Goal: Book appointment/travel/reservation

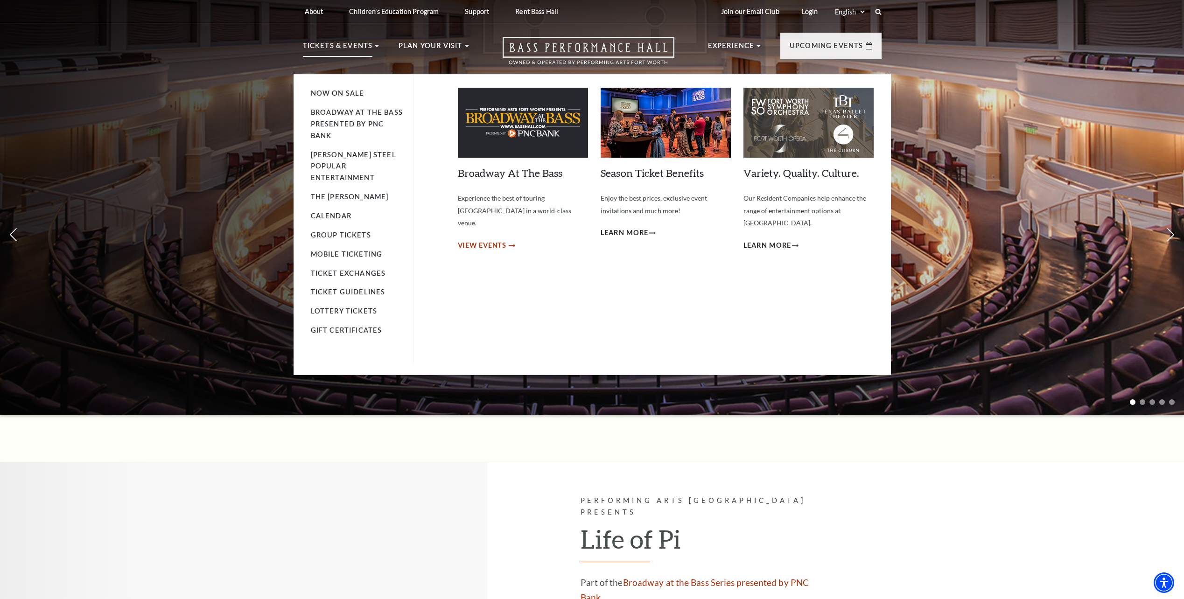
click at [500, 240] on span "View Events" at bounding box center [482, 246] width 49 height 12
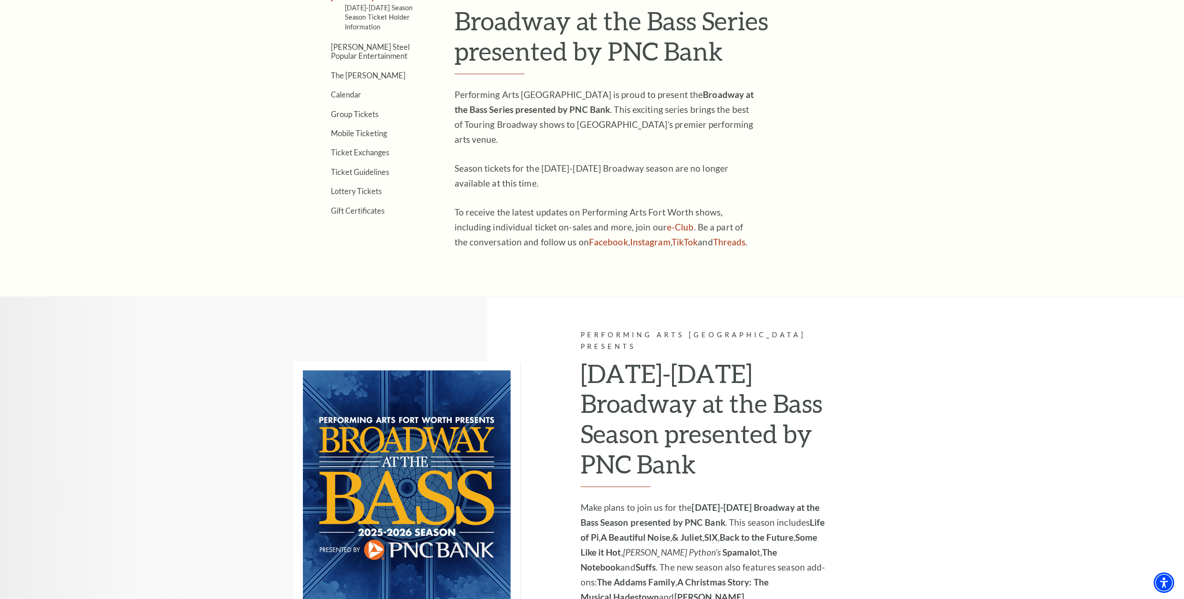
scroll to position [493, 0]
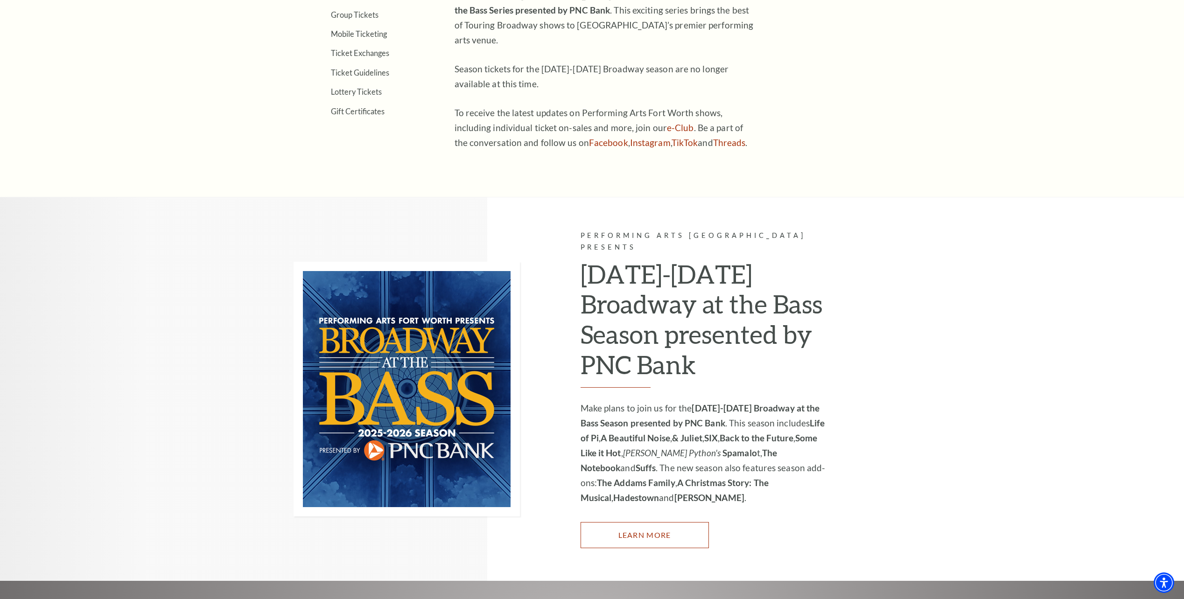
click at [663, 522] on link "Learn More" at bounding box center [645, 535] width 128 height 26
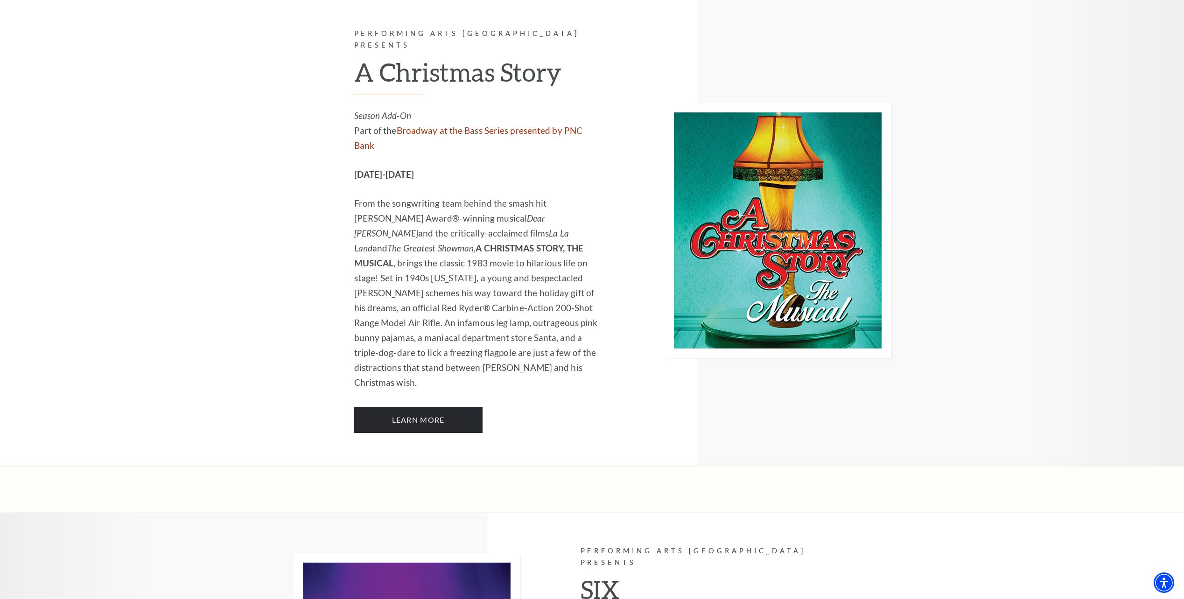
scroll to position [2941, 0]
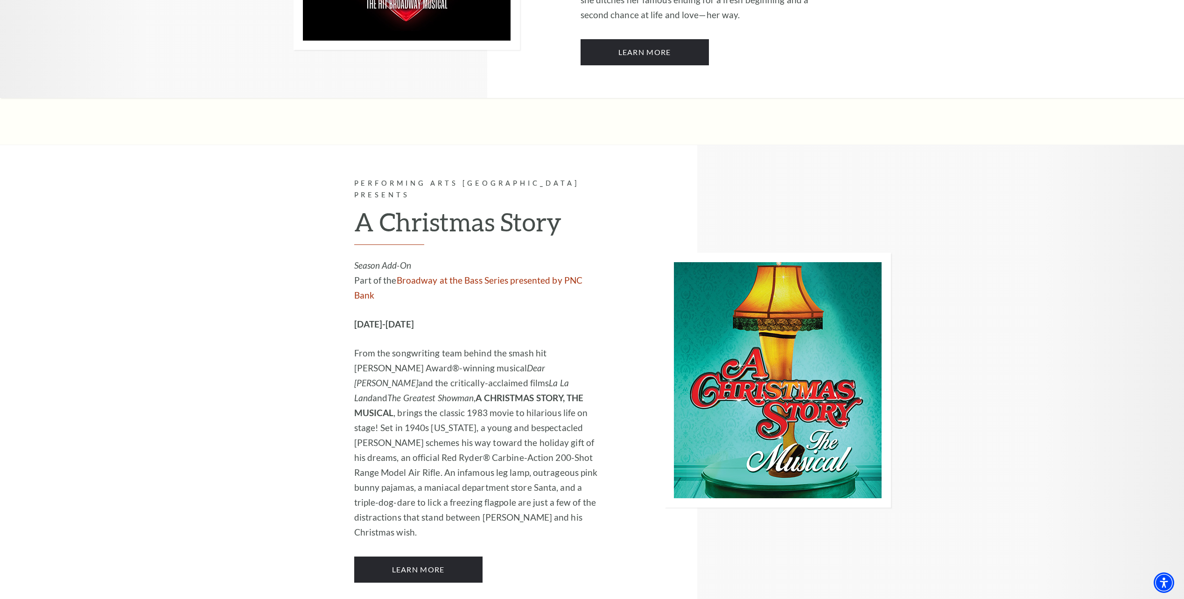
drag, startPoint x: 350, startPoint y: 127, endPoint x: 436, endPoint y: 132, distance: 85.6
click at [436, 145] on div "Performing Arts Fort Worth Presents A Christmas Story Season Add-On Part of the…" at bounding box center [449, 380] width 310 height 471
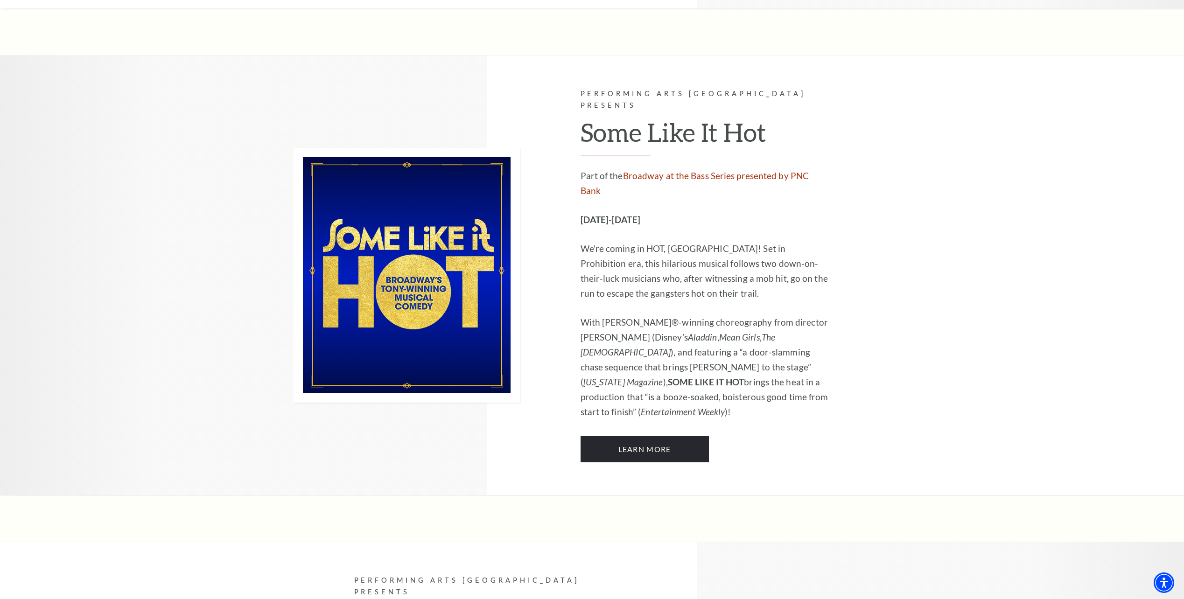
scroll to position [4342, 0]
